Goal: Find specific page/section: Find specific page/section

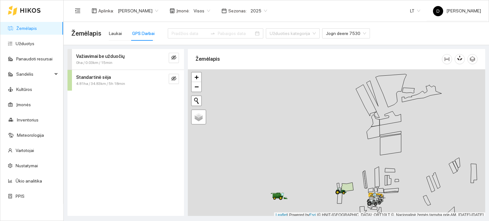
scroll to position [2, 0]
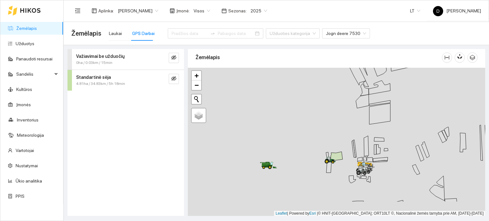
drag, startPoint x: 321, startPoint y: 161, endPoint x: 306, endPoint y: 113, distance: 50.8
click at [305, 111] on div at bounding box center [336, 142] width 297 height 149
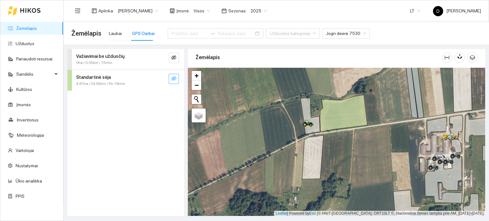
click at [175, 80] on icon "eye-invisible" at bounding box center [173, 78] width 5 height 5
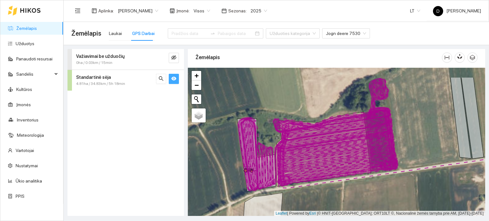
drag, startPoint x: 374, startPoint y: 99, endPoint x: 360, endPoint y: 132, distance: 35.8
click at [360, 132] on icon at bounding box center [336, 124] width 111 height 31
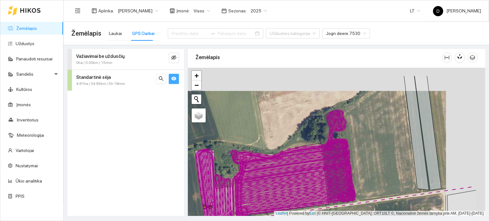
drag, startPoint x: 369, startPoint y: 127, endPoint x: 318, endPoint y: 154, distance: 57.2
click at [318, 154] on icon at bounding box center [289, 152] width 118 height 24
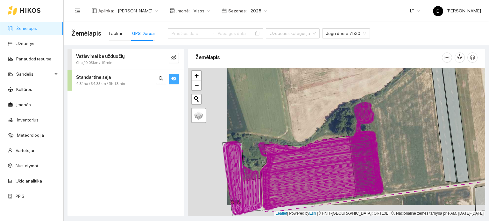
drag, startPoint x: 292, startPoint y: 159, endPoint x: 368, endPoint y: 137, distance: 79.1
click at [368, 137] on icon at bounding box center [322, 148] width 111 height 31
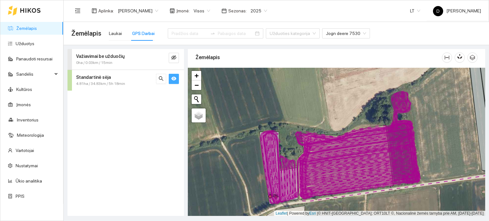
click at [172, 80] on icon "eye" at bounding box center [173, 78] width 5 height 5
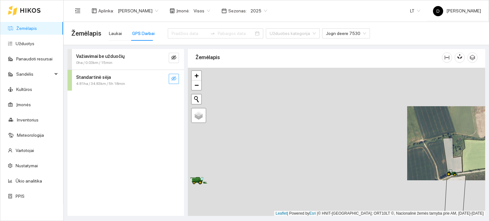
drag, startPoint x: 271, startPoint y: 157, endPoint x: 451, endPoint y: 152, distance: 180.4
click at [458, 156] on div at bounding box center [336, 142] width 297 height 149
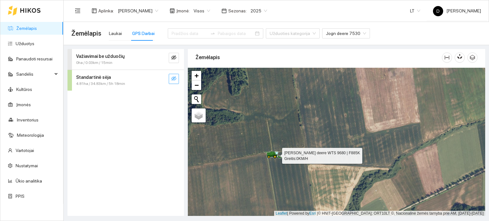
click at [272, 154] on icon at bounding box center [273, 153] width 4 height 3
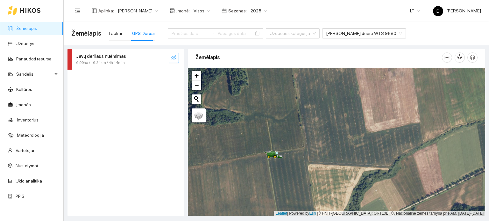
click at [174, 55] on icon "eye-invisible" at bounding box center [173, 57] width 5 height 5
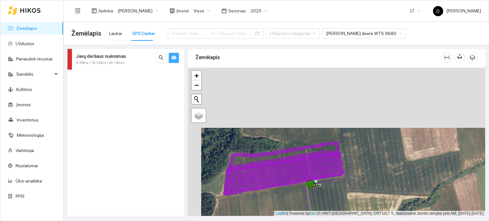
drag, startPoint x: 278, startPoint y: 110, endPoint x: 292, endPoint y: 173, distance: 64.6
click at [292, 173] on icon at bounding box center [284, 168] width 120 height 54
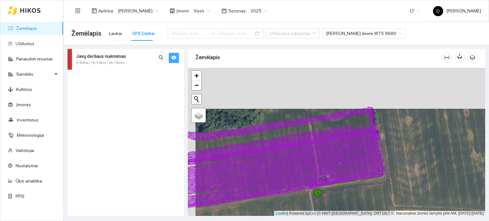
drag, startPoint x: 293, startPoint y: 140, endPoint x: 305, endPoint y: 180, distance: 41.6
click at [305, 179] on icon at bounding box center [275, 159] width 220 height 104
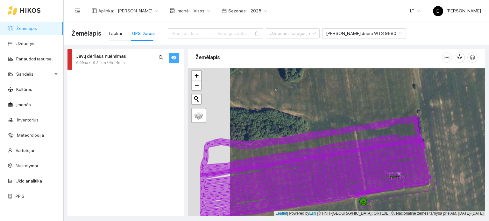
drag, startPoint x: 319, startPoint y: 138, endPoint x: 375, endPoint y: 138, distance: 56.6
click at [375, 138] on div at bounding box center [336, 142] width 297 height 149
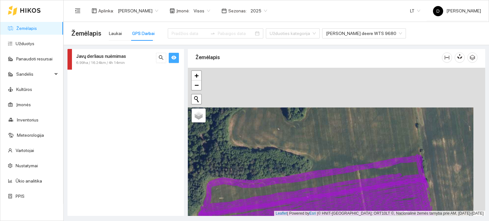
drag, startPoint x: 376, startPoint y: 127, endPoint x: 364, endPoint y: 168, distance: 43.1
click at [364, 168] on icon at bounding box center [313, 208] width 239 height 107
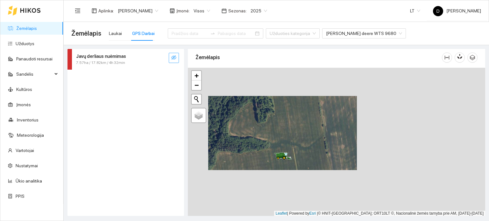
drag, startPoint x: 393, startPoint y: 152, endPoint x: 336, endPoint y: 150, distance: 56.7
click at [337, 150] on div at bounding box center [336, 142] width 297 height 149
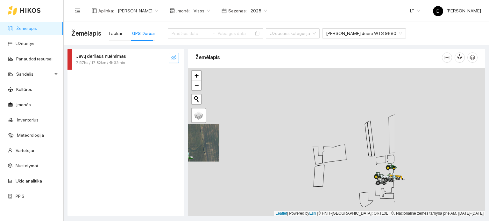
drag, startPoint x: 404, startPoint y: 152, endPoint x: 283, endPoint y: 152, distance: 120.6
click at [283, 152] on div at bounding box center [336, 142] width 297 height 149
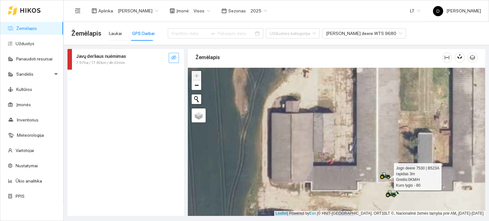
click at [384, 174] on icon at bounding box center [383, 175] width 3 height 4
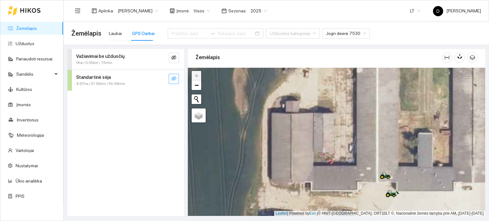
click at [176, 77] on icon "eye-invisible" at bounding box center [173, 78] width 5 height 4
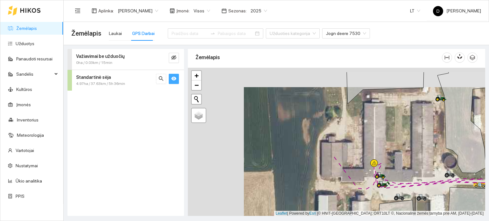
drag, startPoint x: 285, startPoint y: 150, endPoint x: 342, endPoint y: 168, distance: 59.3
click at [342, 168] on div at bounding box center [336, 142] width 297 height 149
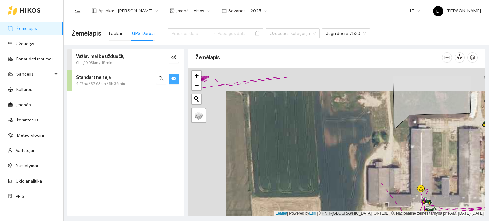
drag, startPoint x: 293, startPoint y: 128, endPoint x: 407, endPoint y: 181, distance: 125.7
click at [402, 179] on div at bounding box center [336, 142] width 297 height 149
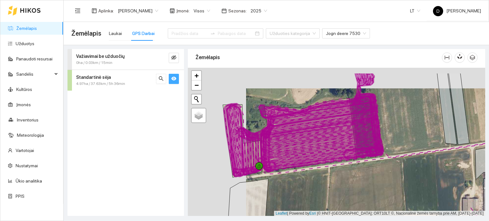
drag, startPoint x: 282, startPoint y: 131, endPoint x: 356, endPoint y: 157, distance: 77.7
click at [356, 157] on icon at bounding box center [323, 143] width 120 height 51
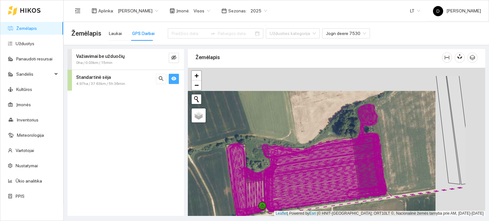
drag, startPoint x: 396, startPoint y: 141, endPoint x: 347, endPoint y: 164, distance: 54.8
click at [347, 164] on icon at bounding box center [323, 166] width 116 height 23
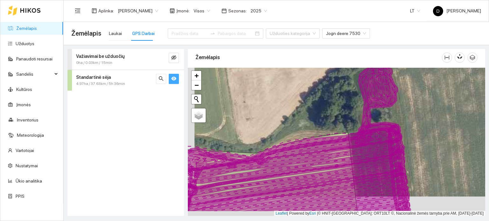
drag, startPoint x: 345, startPoint y: 163, endPoint x: 355, endPoint y: 121, distance: 43.2
click at [355, 125] on icon at bounding box center [283, 149] width 235 height 48
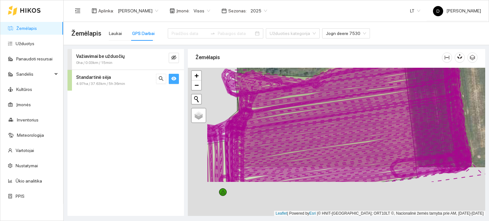
drag, startPoint x: 326, startPoint y: 154, endPoint x: 375, endPoint y: 105, distance: 70.0
click at [375, 105] on icon at bounding box center [345, 99] width 230 height 53
